Goal: Task Accomplishment & Management: Use online tool/utility

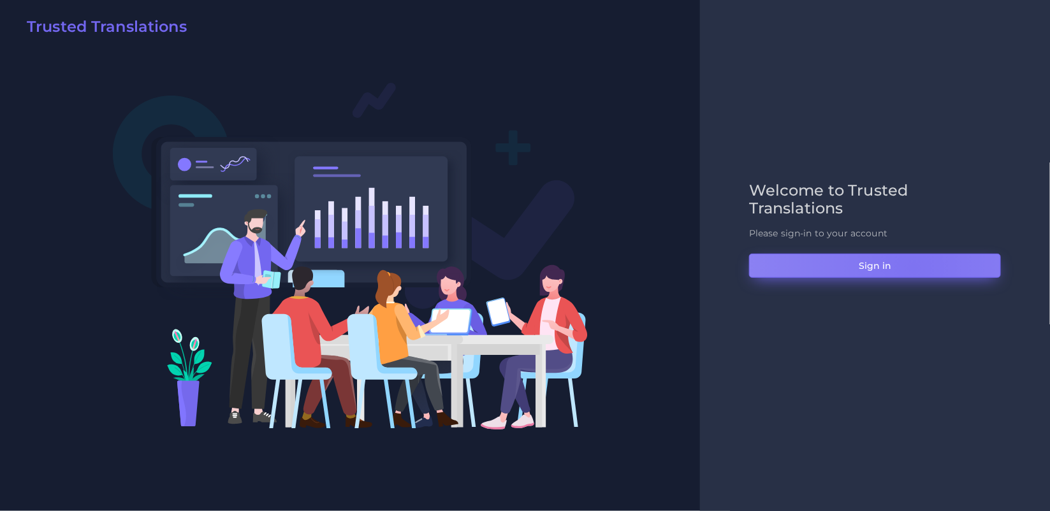
click at [914, 268] on button "Sign in" at bounding box center [875, 266] width 252 height 24
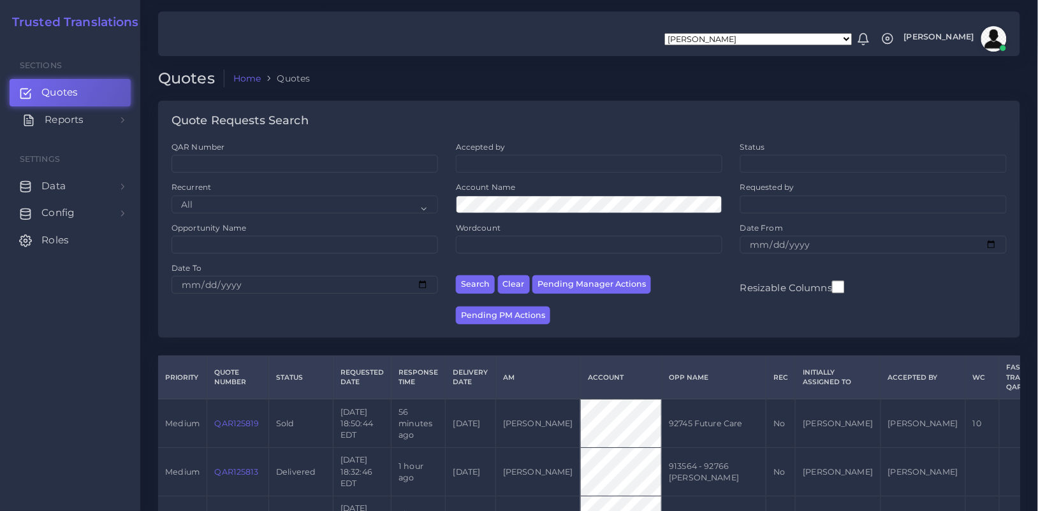
click at [59, 123] on span "Reports" at bounding box center [64, 120] width 39 height 14
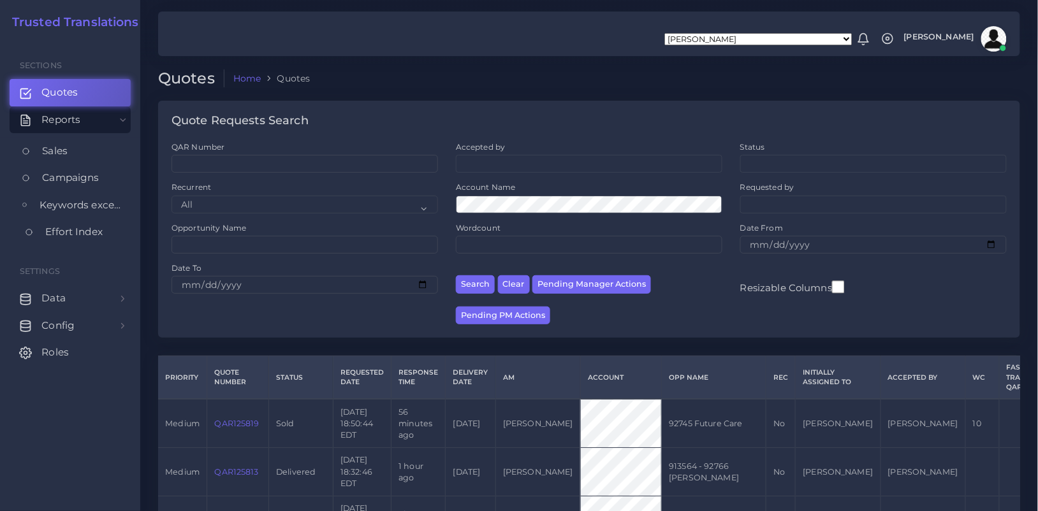
click at [80, 236] on span "Effort Index" at bounding box center [73, 232] width 57 height 14
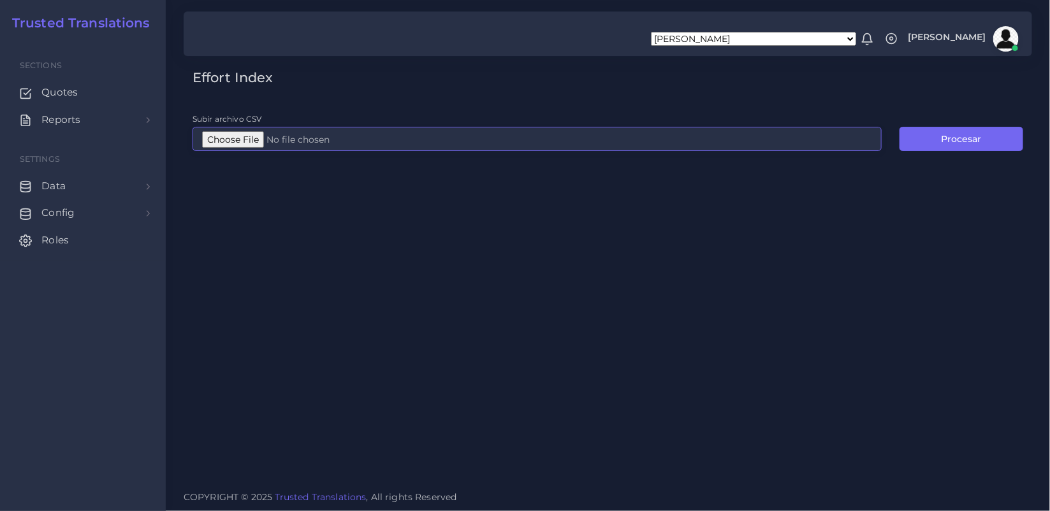
click at [241, 134] on input "Subir archivo CSV" at bounding box center [537, 139] width 689 height 24
type input "C:\fakepath\Post-analyses all languages (1).csv"
click at [931, 127] on button "Procesar" at bounding box center [961, 139] width 124 height 24
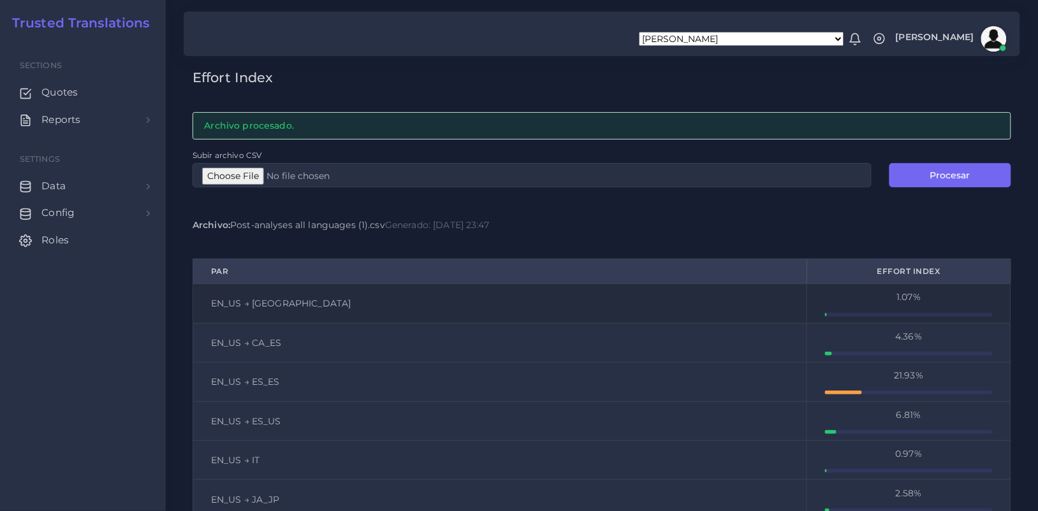
click at [910, 295] on div "1.07%" at bounding box center [909, 297] width 168 height 13
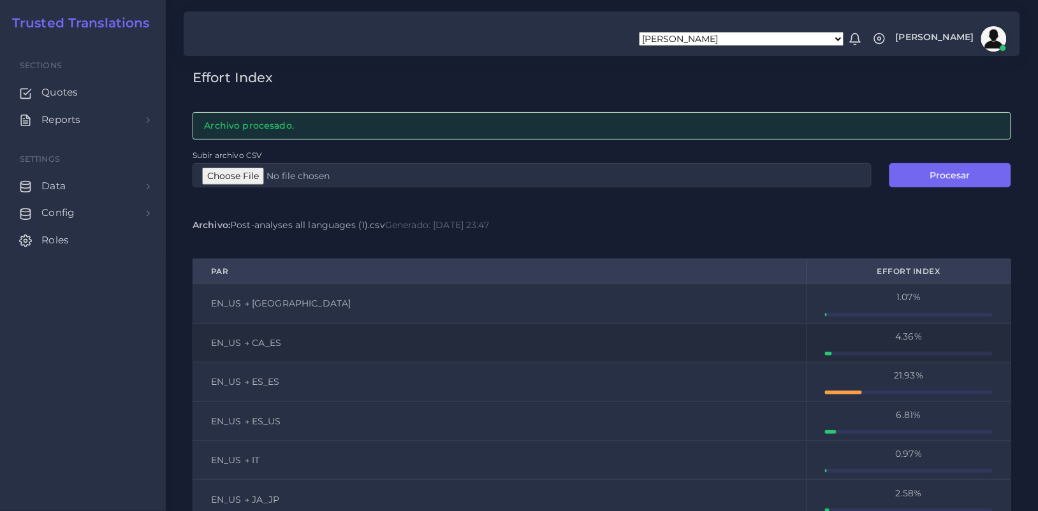
drag, startPoint x: 910, startPoint y: 295, endPoint x: 905, endPoint y: 335, distance: 40.4
click at [905, 335] on div "4.36%" at bounding box center [909, 336] width 168 height 13
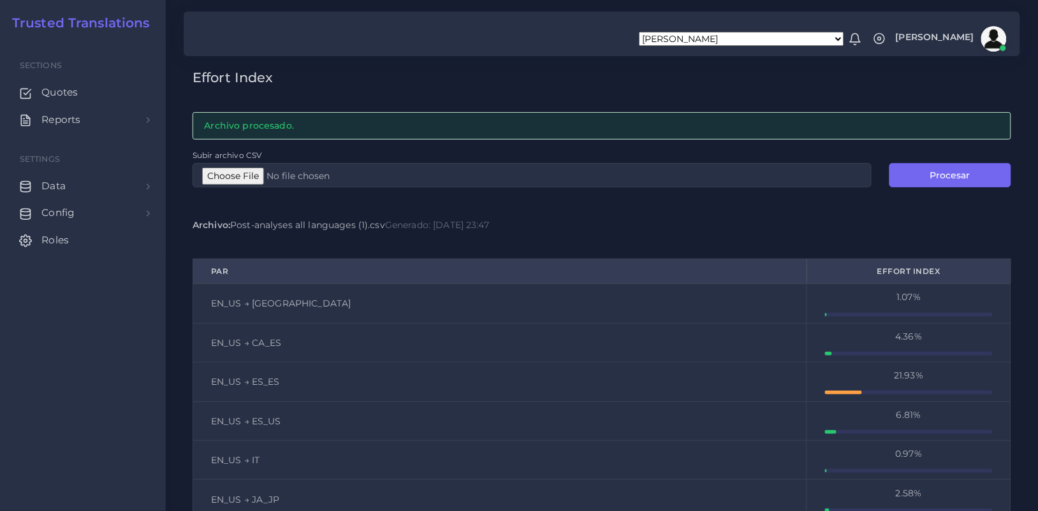
drag, startPoint x: 905, startPoint y: 335, endPoint x: 862, endPoint y: 152, distance: 188.0
click at [862, 152] on div "Subir archivo CSV" at bounding box center [532, 168] width 697 height 39
